Goal: Task Accomplishment & Management: Manage account settings

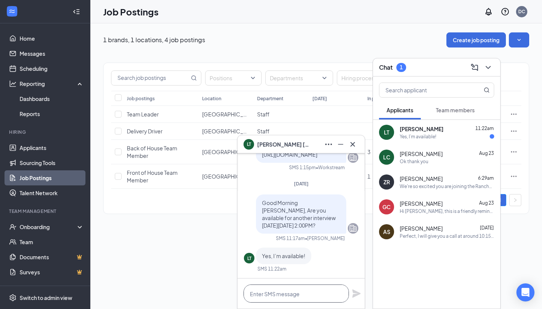
click at [298, 300] on textarea at bounding box center [296, 293] width 105 height 18
type textarea "Perfect, we will see you then!"
click at [360, 295] on icon "Plane" at bounding box center [356, 293] width 9 height 9
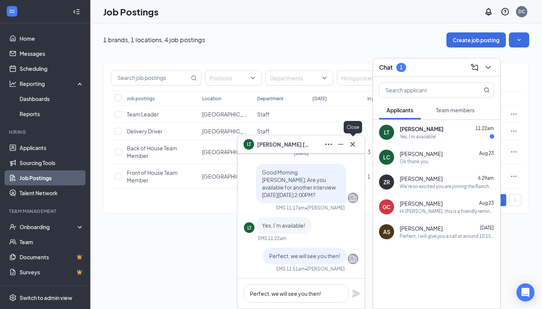
click at [356, 146] on icon "Cross" at bounding box center [352, 144] width 9 height 9
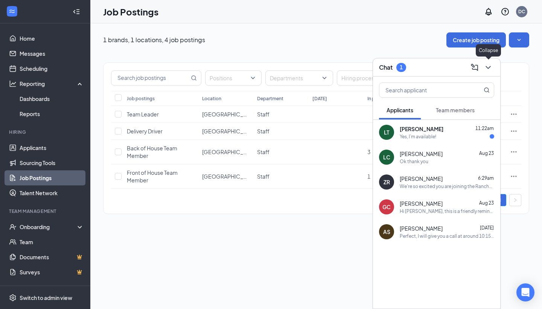
click at [485, 69] on icon "ChevronDown" at bounding box center [488, 67] width 9 height 9
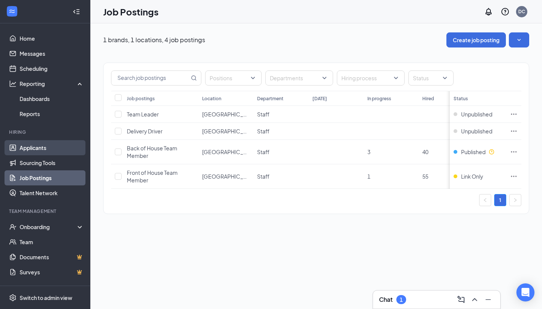
click at [46, 146] on link "Applicants" at bounding box center [52, 147] width 64 height 15
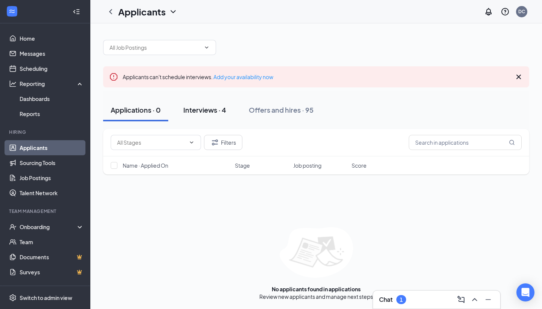
click at [227, 116] on button "Interviews · 4" at bounding box center [205, 110] width 58 height 23
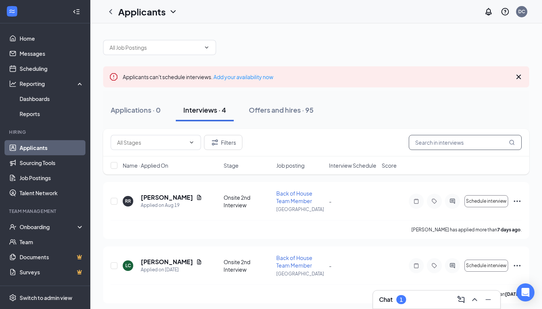
click at [439, 139] on input "text" at bounding box center [465, 142] width 113 height 15
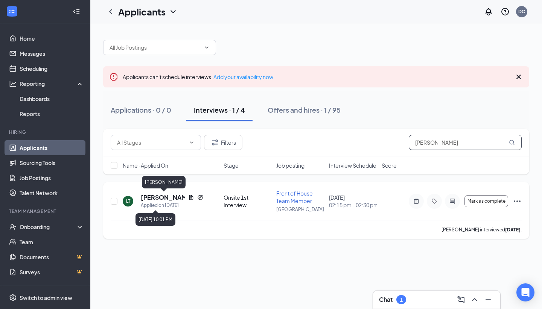
type input "[PERSON_NAME]"
click at [165, 200] on h5 "[PERSON_NAME]" at bounding box center [163, 197] width 44 height 8
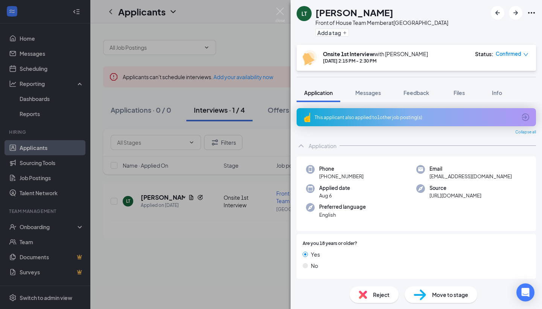
click at [424, 298] on img at bounding box center [420, 294] width 12 height 11
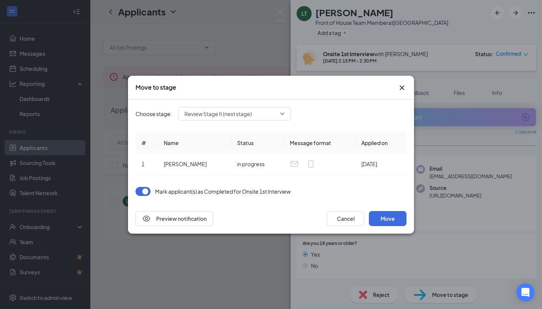
click at [259, 116] on span "Review Stage II (next stage)" at bounding box center [230, 113] width 93 height 11
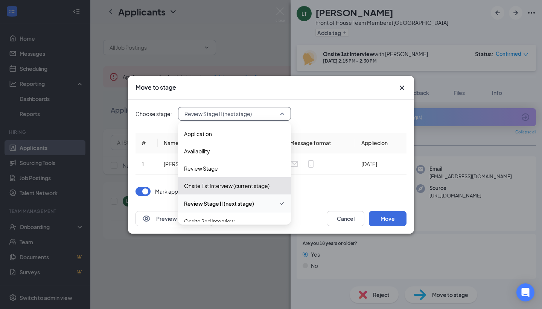
scroll to position [57, 0]
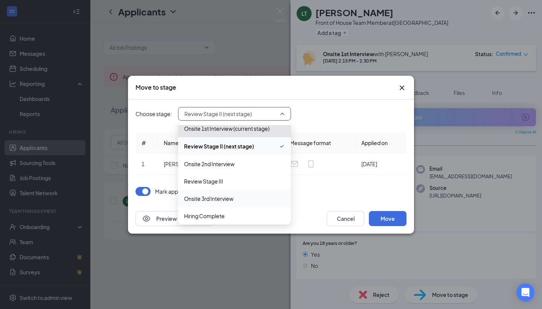
click at [245, 200] on span "Onsite 3rd Interview" at bounding box center [234, 198] width 101 height 8
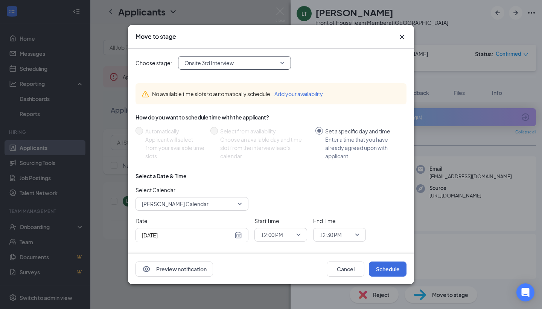
click at [221, 203] on span "[PERSON_NAME] Calendar" at bounding box center [188, 203] width 93 height 11
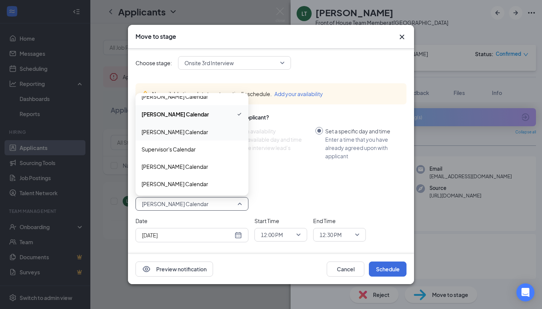
scroll to position [27, 0]
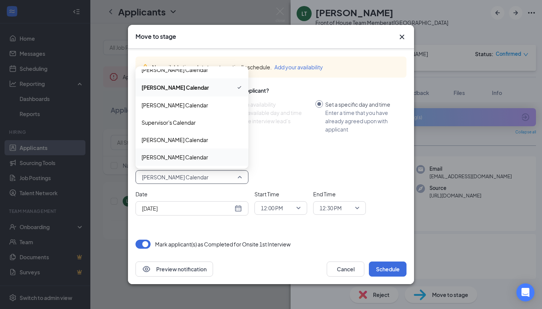
click at [208, 154] on span "[PERSON_NAME] Calendar" at bounding box center [175, 157] width 67 height 8
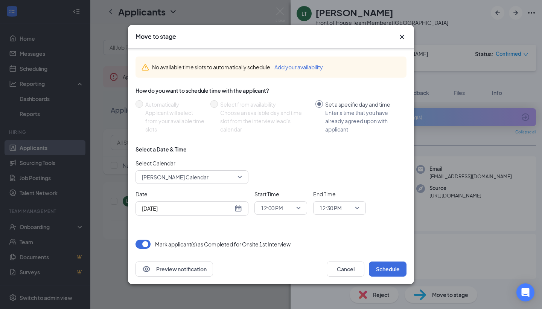
click at [237, 213] on div "[DATE]" at bounding box center [192, 208] width 113 height 14
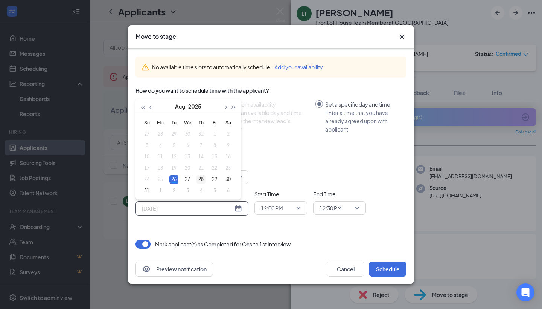
click at [198, 178] on div "28" at bounding box center [201, 179] width 9 height 9
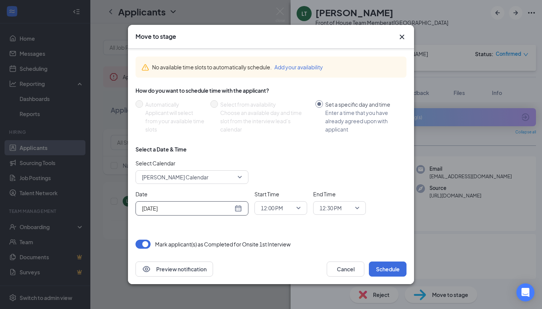
click at [238, 213] on div "[DATE]" at bounding box center [192, 208] width 113 height 14
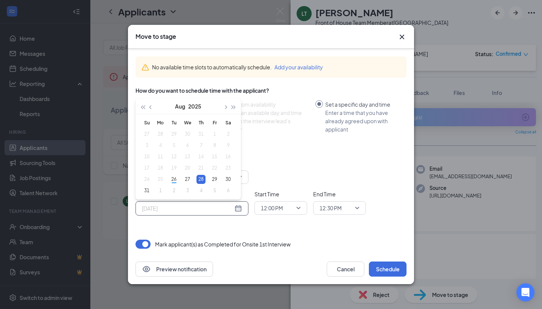
type input "[DATE]"
click at [206, 178] on td "28" at bounding box center [201, 179] width 14 height 11
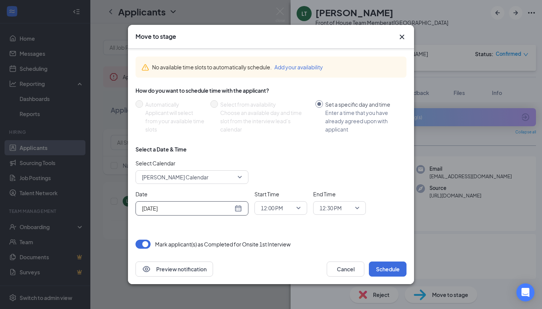
click at [271, 207] on span "12:00 PM" at bounding box center [272, 207] width 22 height 11
click at [275, 111] on span "02:00 PM" at bounding box center [272, 108] width 22 height 8
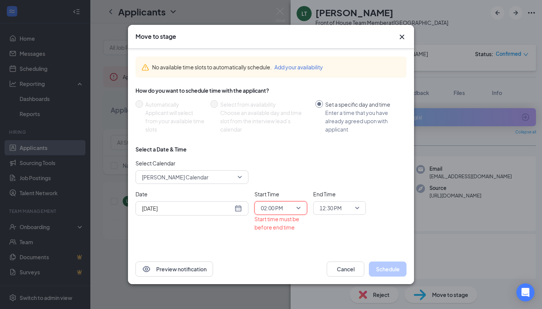
click at [342, 205] on span "12:30 PM" at bounding box center [331, 207] width 22 height 11
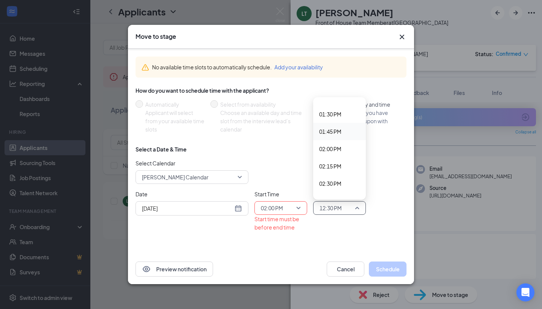
scroll to position [935, 0]
click at [336, 157] on div "02:15 PM" at bounding box center [339, 162] width 53 height 17
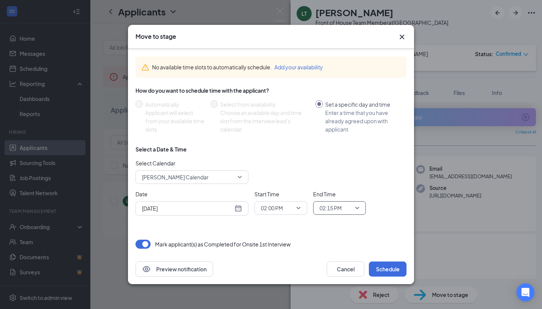
click at [342, 168] on div "Select Calendar Taharqa [PERSON_NAME] Calendar 107150 104992 [PERSON_NAME] Cale…" at bounding box center [271, 171] width 271 height 25
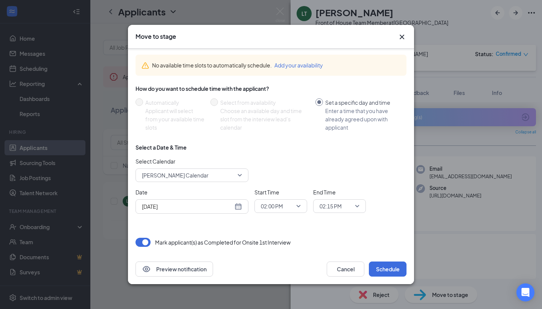
scroll to position [29, 0]
click at [389, 272] on button "Schedule" at bounding box center [388, 268] width 38 height 15
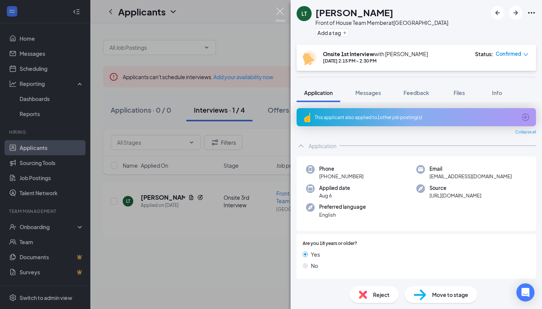
click at [282, 11] on img at bounding box center [280, 15] width 9 height 15
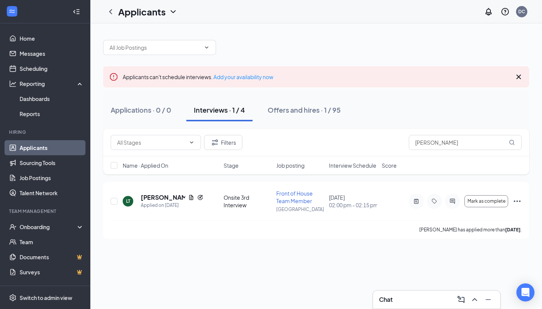
click at [341, 1] on div "Applicants DC" at bounding box center [316, 11] width 452 height 23
